Goal: Transaction & Acquisition: Purchase product/service

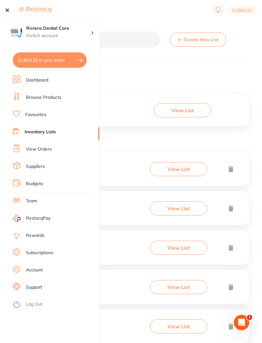
click at [51, 98] on link "Browse Products" at bounding box center [44, 97] width 36 height 6
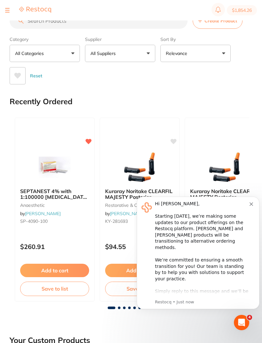
click at [253, 203] on icon "Dismiss notification" at bounding box center [252, 205] width 4 height 4
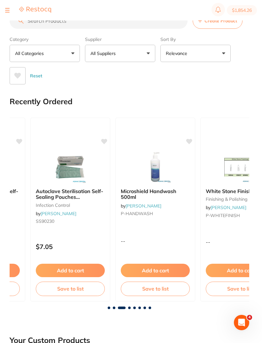
click at [10, 8] on div at bounding box center [28, 10] width 46 height 8
click at [8, 10] on button at bounding box center [7, 10] width 4 height 1
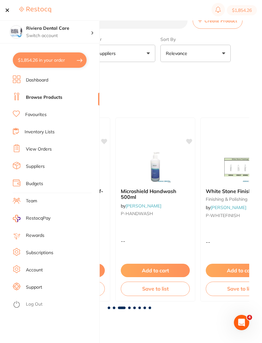
click at [36, 113] on link "Favourites" at bounding box center [35, 115] width 21 height 6
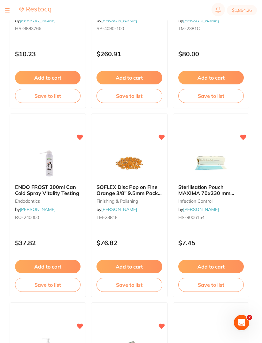
scroll to position [347, 0]
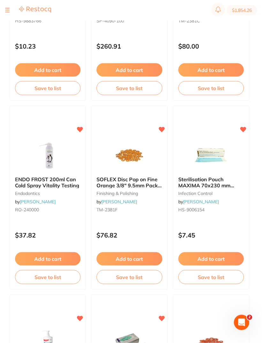
click at [49, 258] on button "Add to cart" at bounding box center [48, 259] width 66 height 13
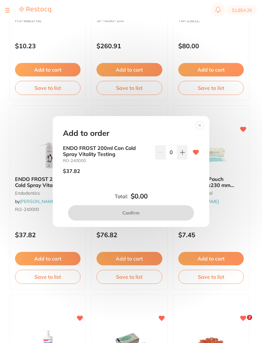
click at [182, 155] on icon at bounding box center [183, 152] width 4 height 4
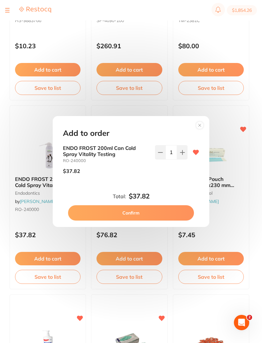
click at [182, 155] on icon at bounding box center [182, 152] width 5 height 5
click at [186, 159] on button at bounding box center [182, 152] width 11 height 14
click at [183, 155] on icon at bounding box center [183, 152] width 4 height 4
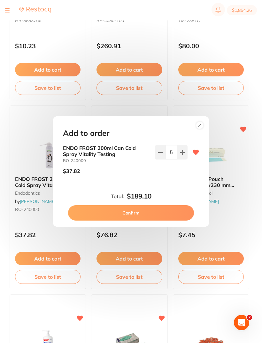
type input "6"
click at [129, 221] on button "Confirm" at bounding box center [131, 212] width 126 height 15
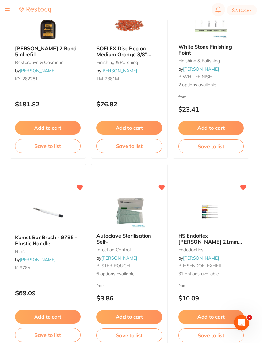
scroll to position [3145, 0]
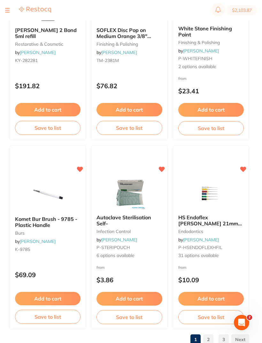
click at [210, 340] on link "2" at bounding box center [209, 340] width 10 height 13
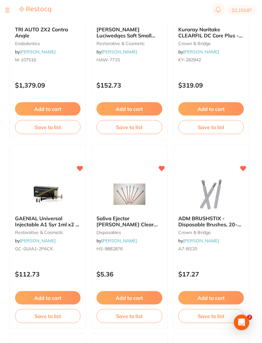
scroll to position [2393, 0]
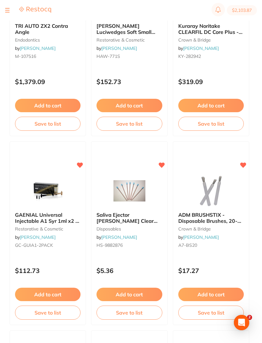
click at [125, 291] on button "Add to cart" at bounding box center [130, 294] width 66 height 13
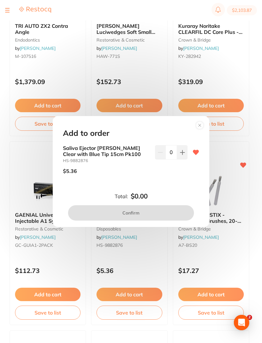
scroll to position [0, 0]
click at [181, 155] on icon at bounding box center [182, 152] width 5 height 5
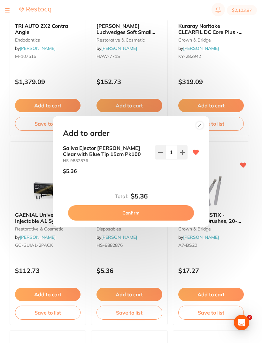
click at [181, 155] on icon at bounding box center [182, 152] width 5 height 5
click at [185, 159] on button at bounding box center [182, 152] width 11 height 14
click at [181, 155] on icon at bounding box center [182, 152] width 5 height 5
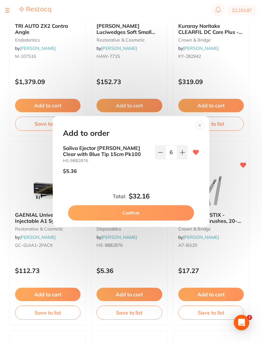
click at [181, 155] on icon at bounding box center [182, 152] width 5 height 5
click at [187, 159] on button at bounding box center [182, 152] width 11 height 14
click at [182, 155] on icon at bounding box center [183, 152] width 4 height 4
click at [185, 159] on button at bounding box center [182, 152] width 11 height 14
type input "10"
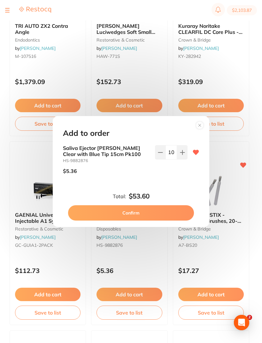
click at [130, 218] on button "Confirm" at bounding box center [131, 212] width 126 height 15
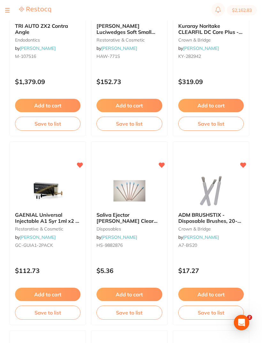
click at [241, 12] on button "$2,162.83" at bounding box center [242, 10] width 30 height 10
checkbox input "true"
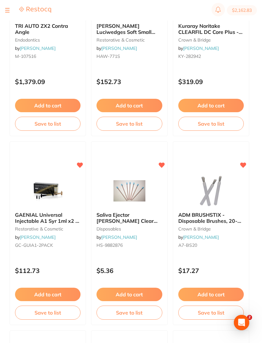
checkbox input "true"
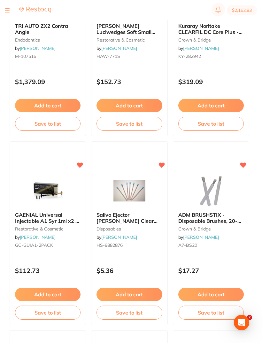
checkbox input "true"
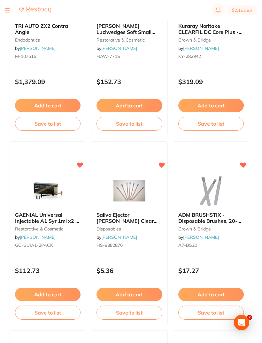
checkbox input "true"
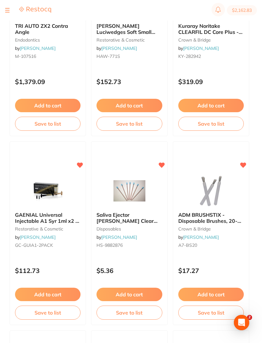
checkbox input "true"
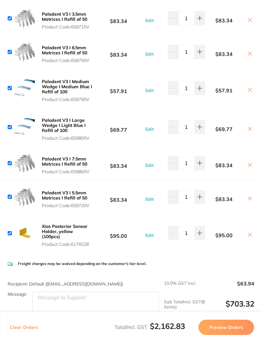
scroll to position [474, 0]
type input "2"
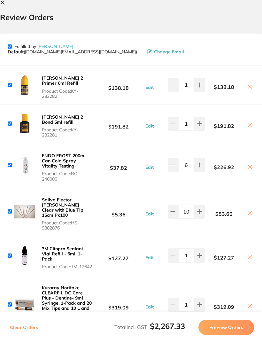
scroll to position [0, 0]
click at [5, 2] on button at bounding box center [4, 3] width 8 height 6
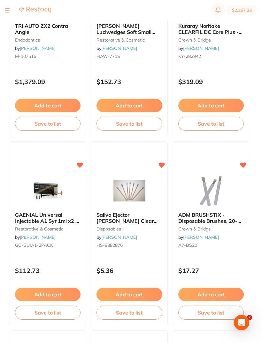
click at [7, 8] on div at bounding box center [7, 10] width 4 height 8
click at [7, 10] on button at bounding box center [7, 10] width 4 height 1
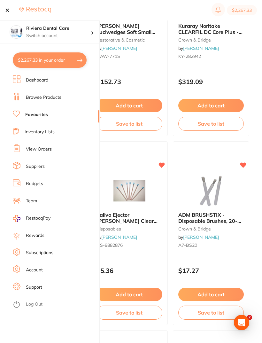
click at [44, 97] on link "Browse Products" at bounding box center [44, 97] width 36 height 6
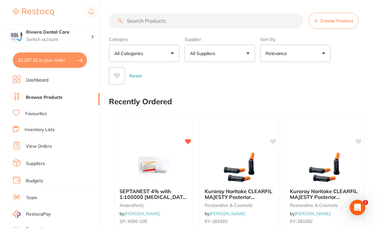
click at [137, 22] on input "search" at bounding box center [206, 21] width 194 height 16
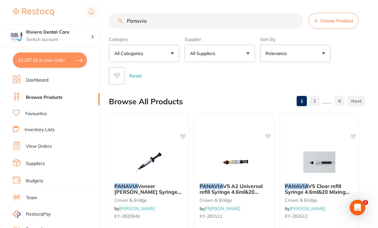
type input "Panavia"
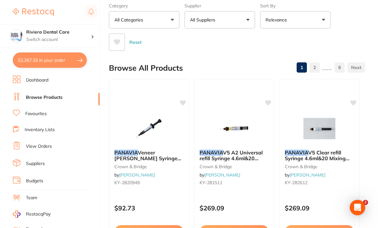
scroll to position [33, 0]
